Goal: Task Accomplishment & Management: Use online tool/utility

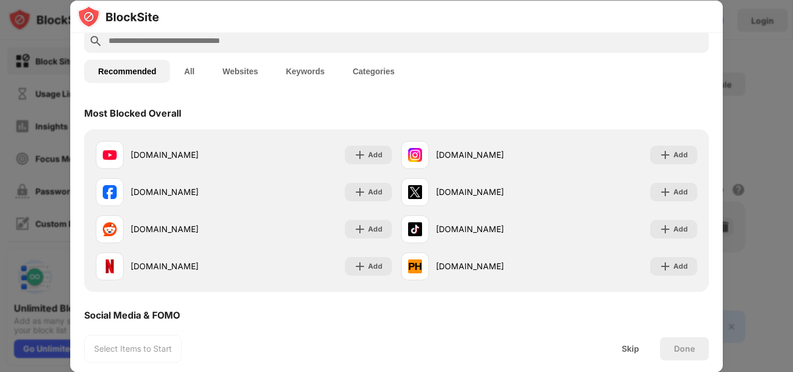
scroll to position [62, 0]
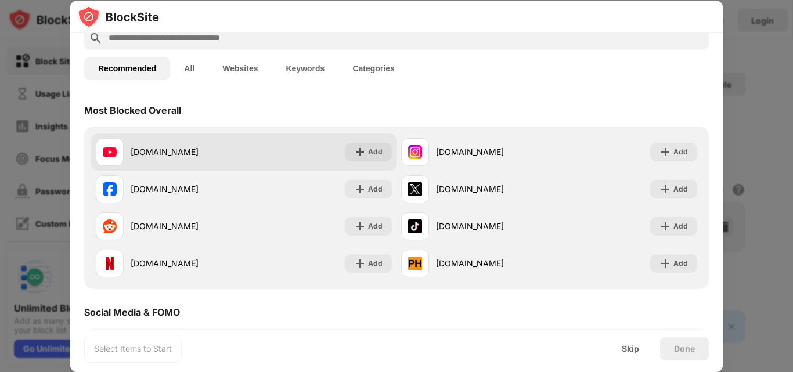
click at [315, 139] on div "[DOMAIN_NAME] Add" at bounding box center [243, 151] width 305 height 37
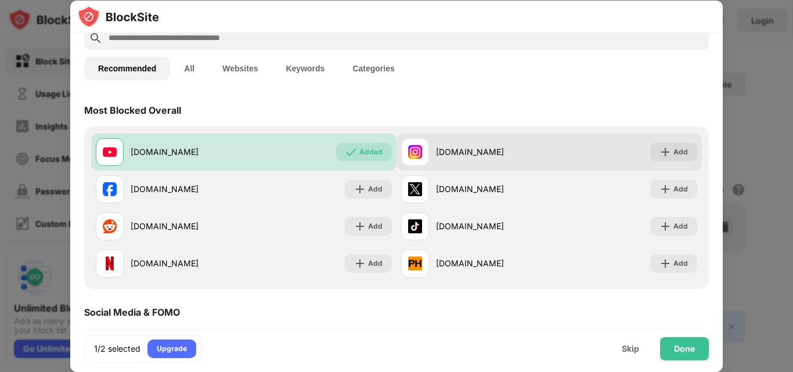
click at [459, 156] on div "[DOMAIN_NAME]" at bounding box center [492, 152] width 113 height 12
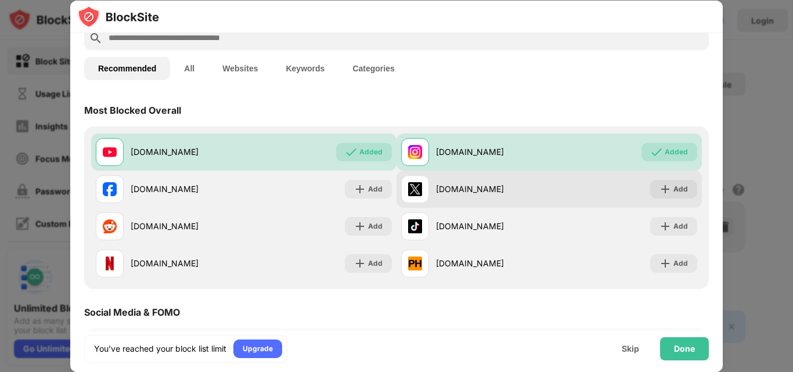
click at [454, 192] on div "[DOMAIN_NAME]" at bounding box center [492, 189] width 113 height 12
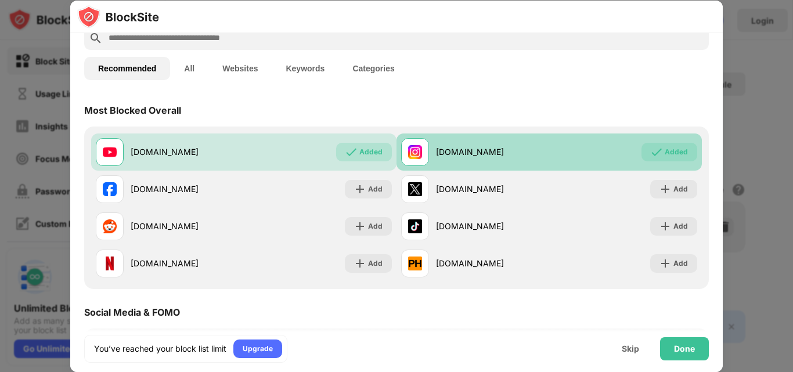
click at [466, 137] on div "[DOMAIN_NAME] Added" at bounding box center [548, 151] width 305 height 37
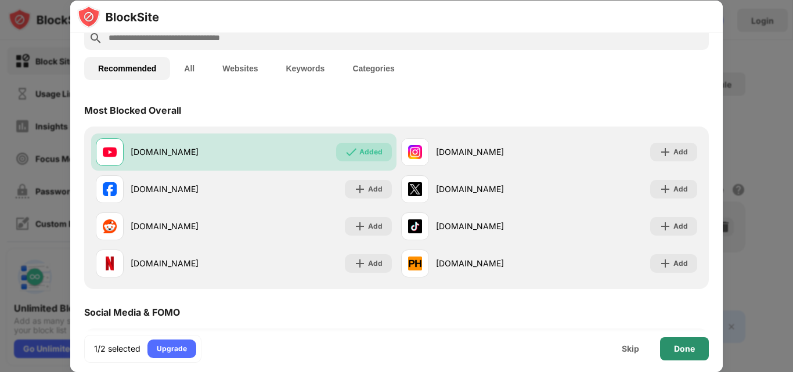
click at [677, 347] on div "Done" at bounding box center [684, 348] width 21 height 9
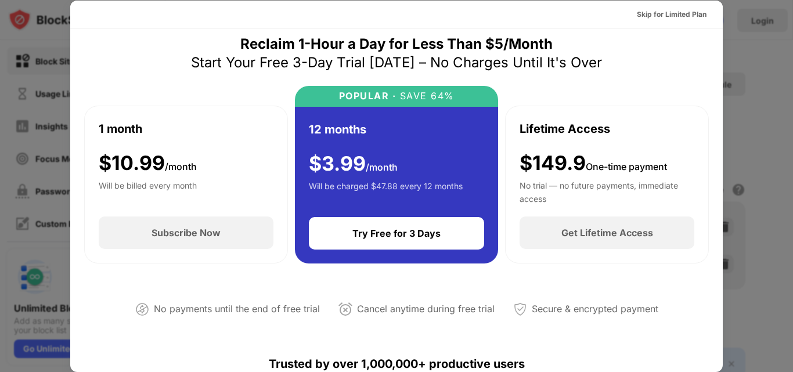
scroll to position [0, 0]
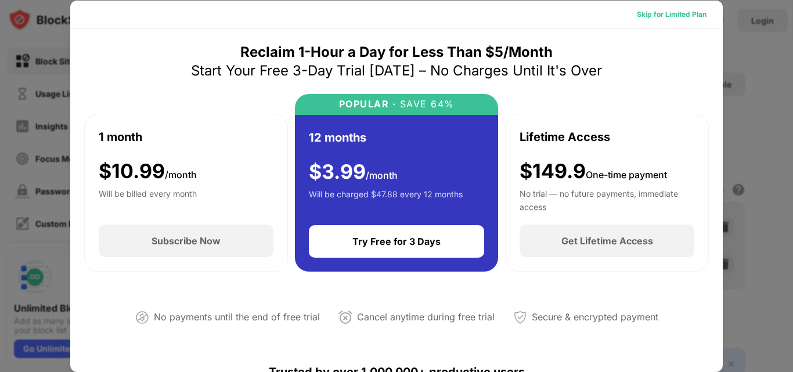
click at [672, 15] on div "Skip for Limited Plan" at bounding box center [672, 15] width 70 height 12
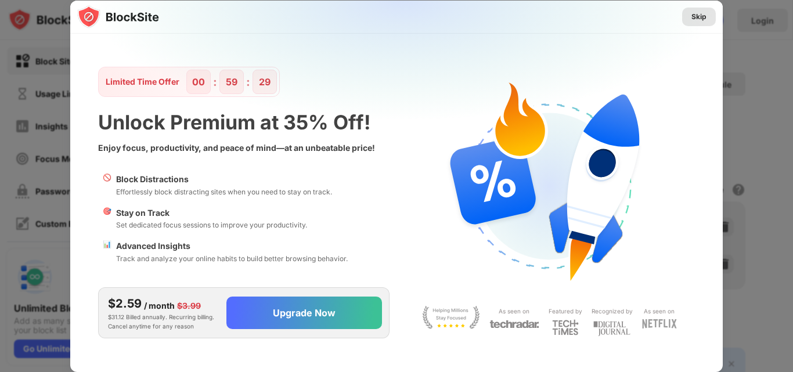
click at [697, 18] on div "Skip" at bounding box center [698, 17] width 15 height 12
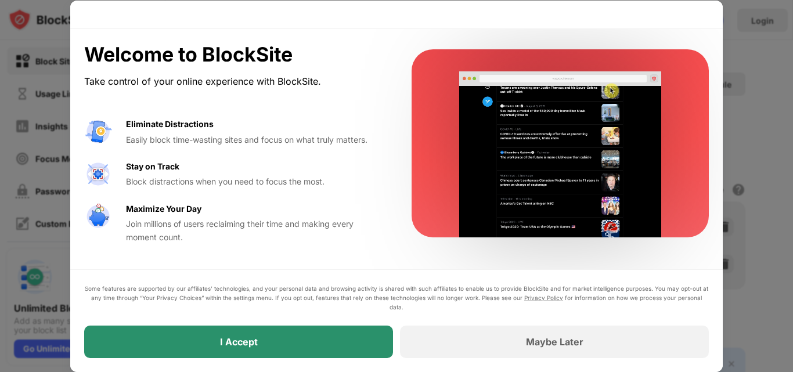
click at [315, 333] on div "I Accept" at bounding box center [238, 342] width 309 height 32
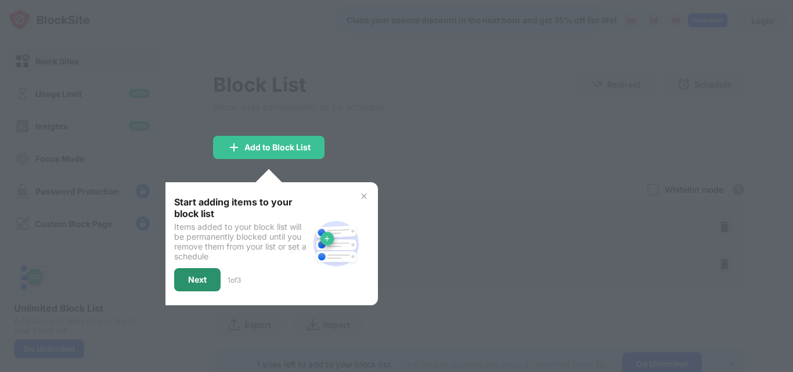
click at [194, 278] on div "Next" at bounding box center [197, 279] width 19 height 9
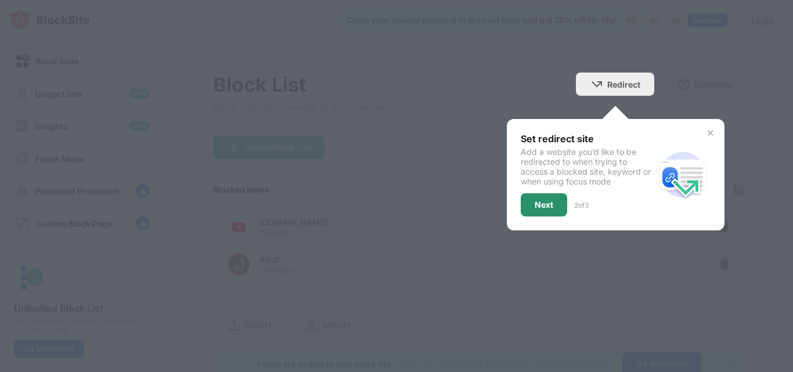
click at [554, 198] on div "Next" at bounding box center [544, 204] width 46 height 23
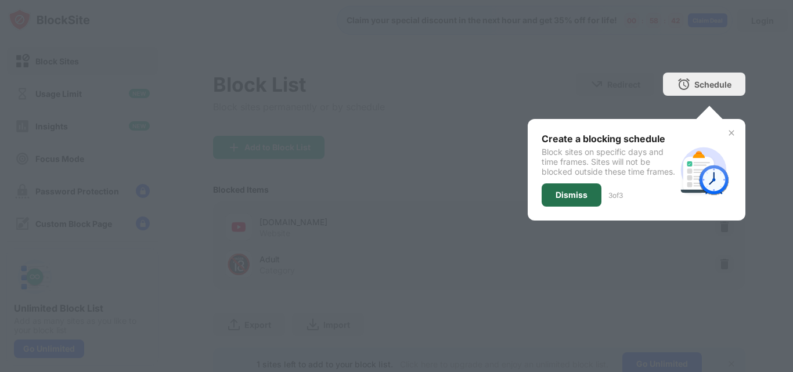
click at [554, 198] on div "Dismiss" at bounding box center [571, 194] width 60 height 23
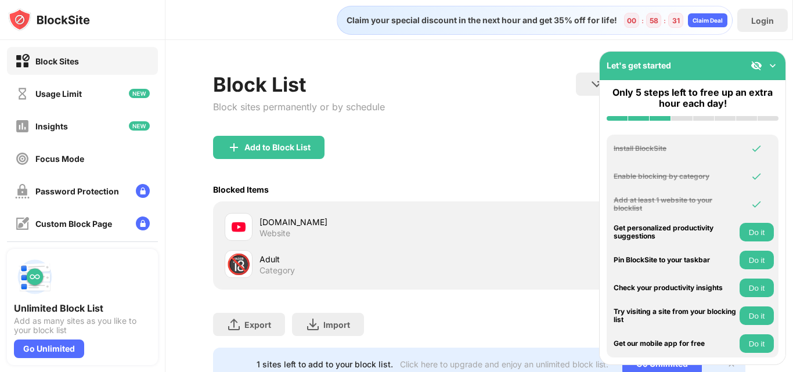
click at [750, 66] on div "Let's get started" at bounding box center [692, 66] width 186 height 28
click at [755, 65] on img at bounding box center [756, 66] width 12 height 12
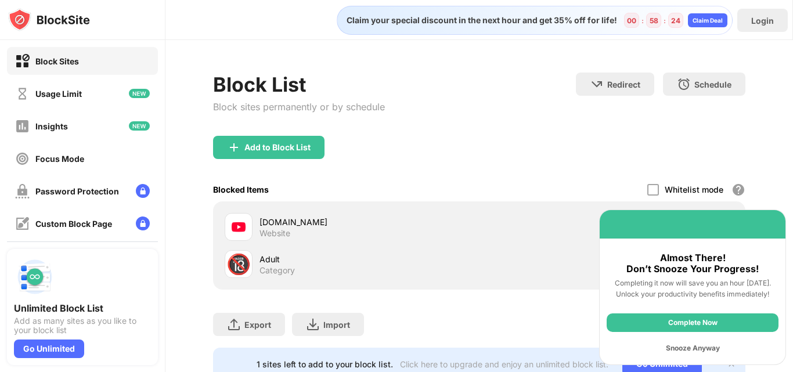
scroll to position [49, 0]
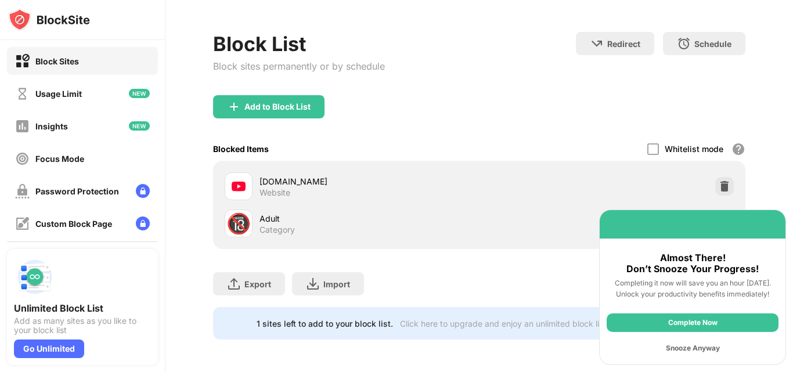
click at [695, 324] on div "Complete Now" at bounding box center [692, 322] width 172 height 19
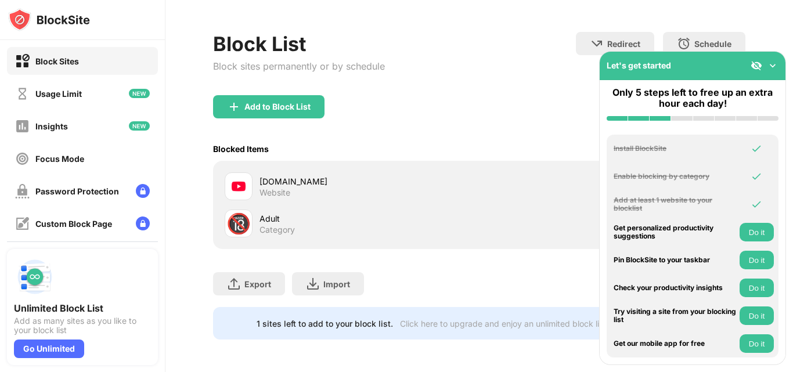
click at [775, 67] on img at bounding box center [773, 66] width 12 height 12
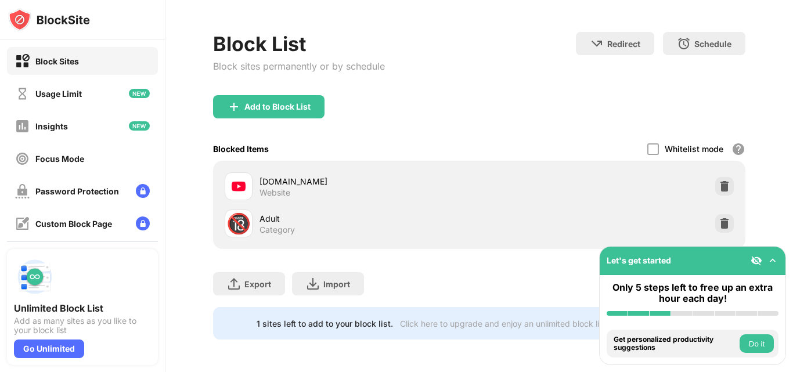
click at [747, 338] on button "Do it" at bounding box center [756, 343] width 34 height 19
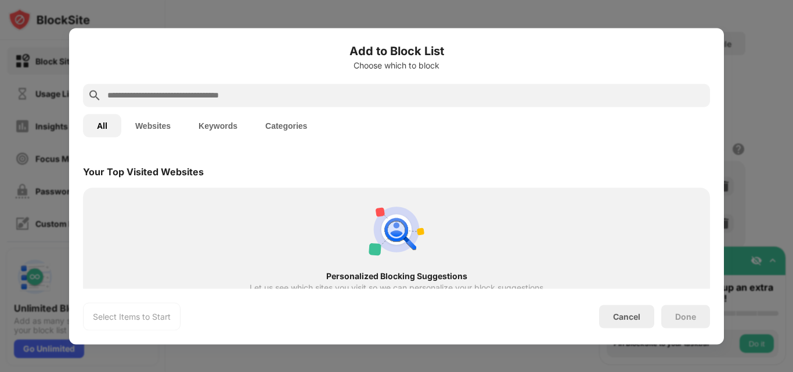
scroll to position [404, 0]
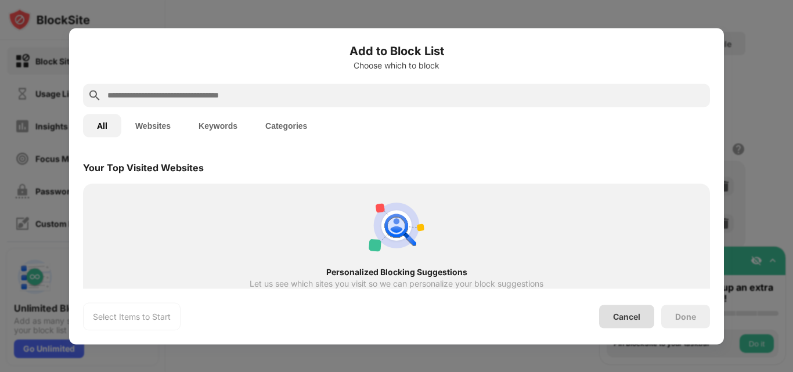
click at [636, 318] on div "Cancel" at bounding box center [626, 317] width 27 height 10
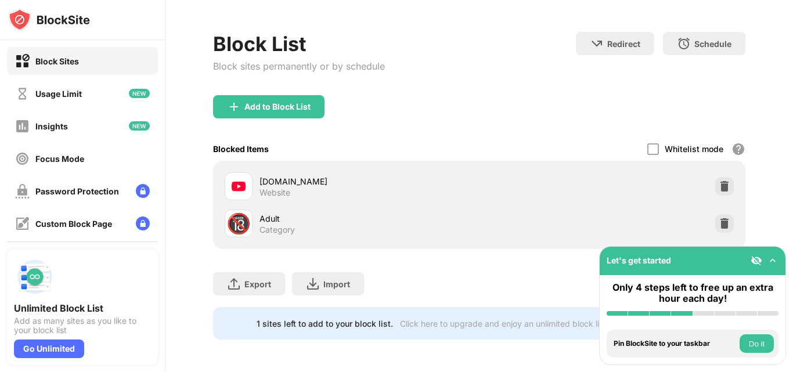
click at [692, 342] on div "Pin BlockSite to your taskbar" at bounding box center [674, 343] width 123 height 8
click at [718, 218] on img at bounding box center [724, 224] width 12 height 12
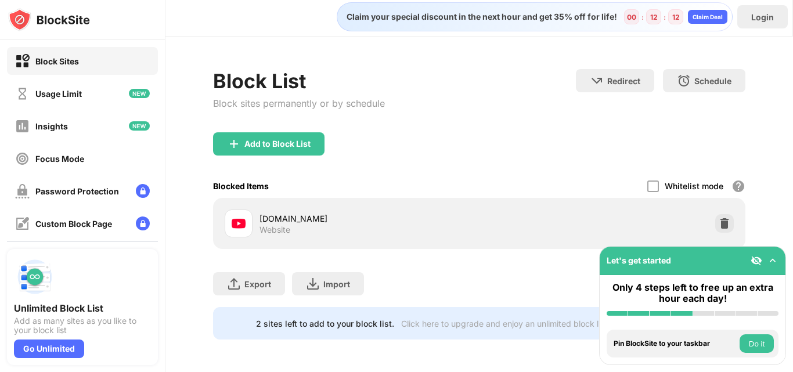
scroll to position [12, 0]
click at [285, 139] on div "Add to Block List" at bounding box center [277, 143] width 66 height 9
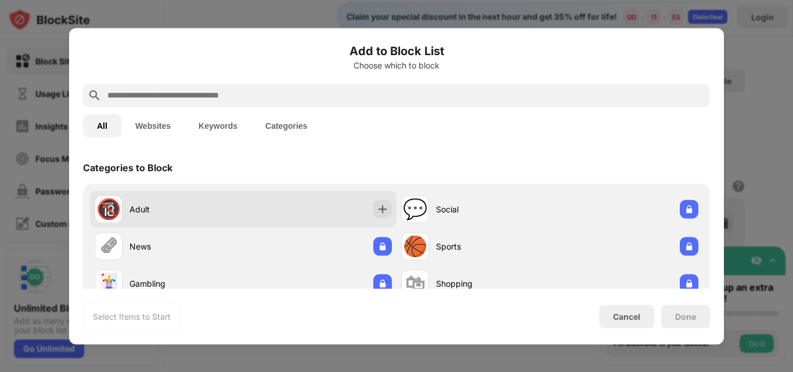
click at [305, 192] on div "🔞 Adult" at bounding box center [243, 208] width 306 height 37
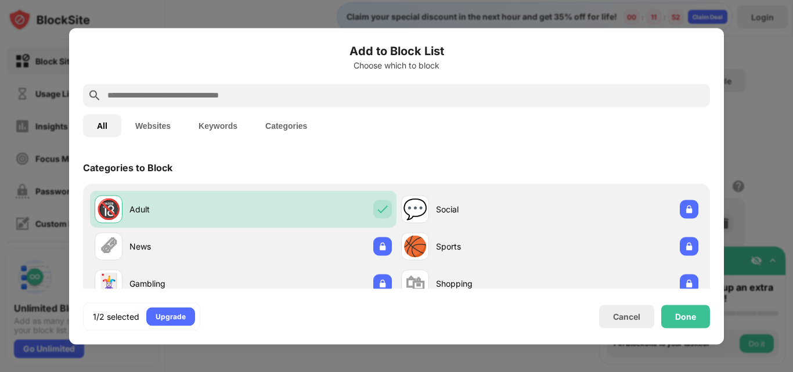
click at [327, 93] on input "text" at bounding box center [405, 95] width 599 height 14
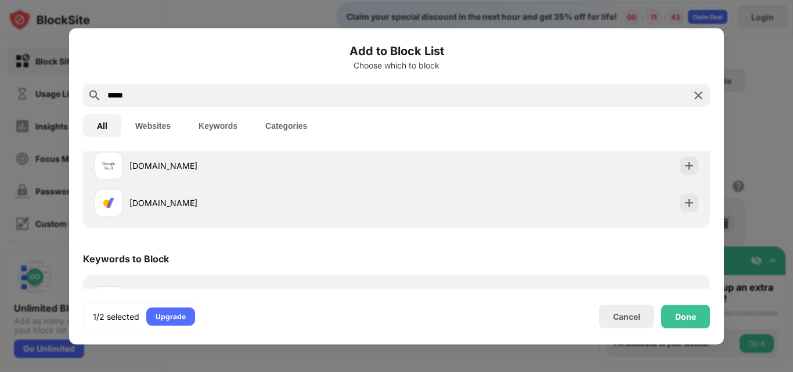
scroll to position [229, 0]
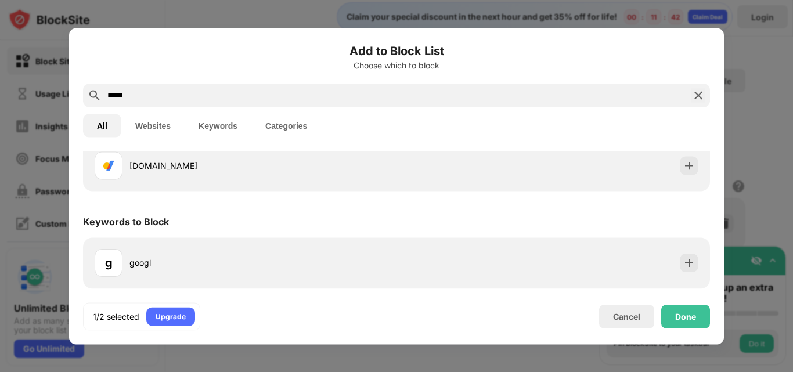
type input "******"
